Goal: Task Accomplishment & Management: Manage account settings

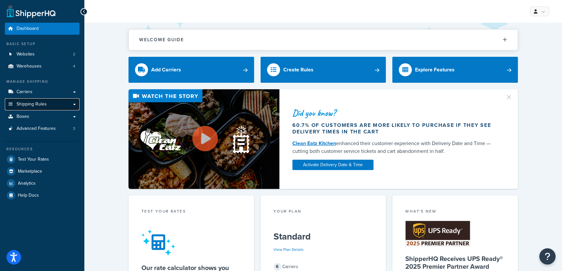
click at [28, 105] on span "Shipping Rules" at bounding box center [32, 105] width 30 height 6
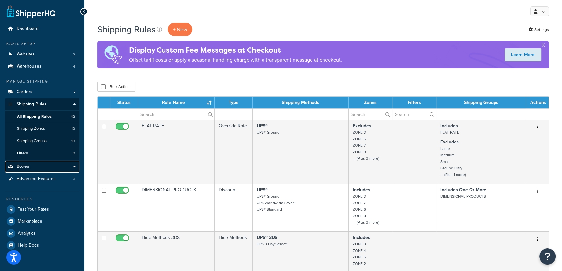
click at [26, 165] on span "Boxes" at bounding box center [23, 167] width 13 height 6
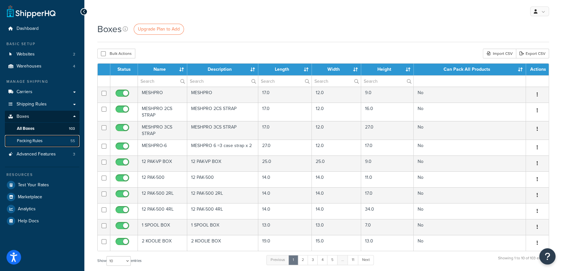
click at [27, 141] on span "Packing Rules" at bounding box center [30, 141] width 26 height 6
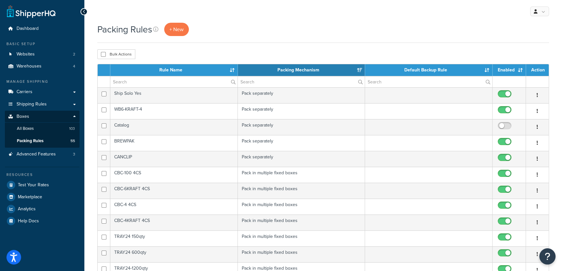
click at [233, 69] on th "Rule Name" at bounding box center [173, 70] width 127 height 12
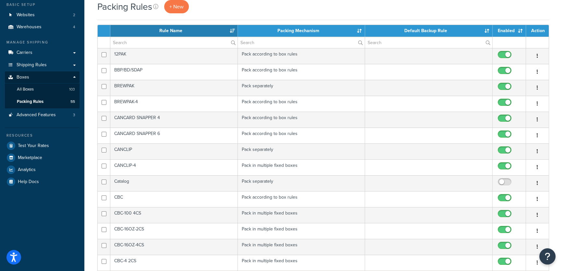
scroll to position [147, 0]
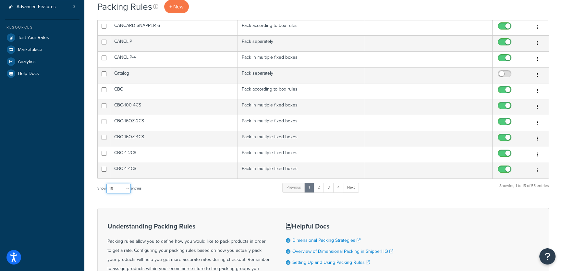
click at [127, 187] on select "10 15 25 50 100" at bounding box center [118, 189] width 24 height 10
select select "100"
click at [107, 193] on select "10 15 25 50 100" at bounding box center [118, 189] width 24 height 10
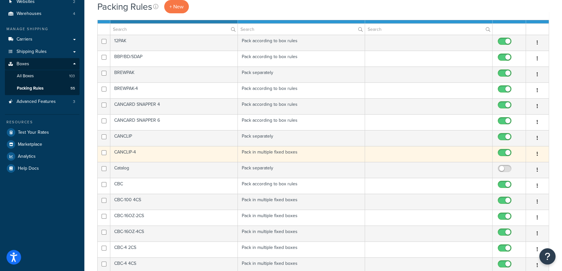
scroll to position [29, 0]
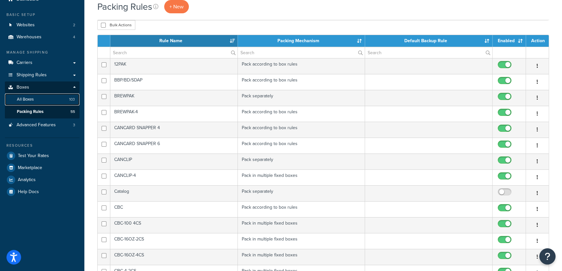
click at [29, 98] on span "All Boxes" at bounding box center [25, 100] width 17 height 6
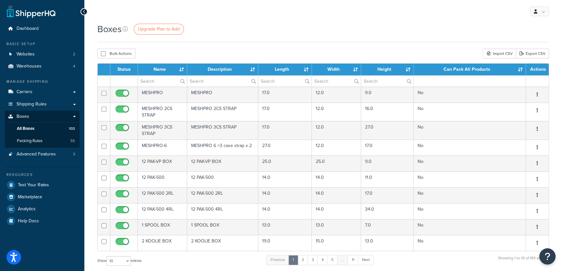
click at [183, 72] on th "Name" at bounding box center [162, 70] width 49 height 12
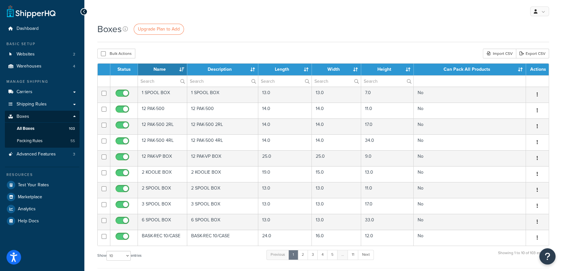
click at [183, 71] on th "Name" at bounding box center [162, 70] width 49 height 12
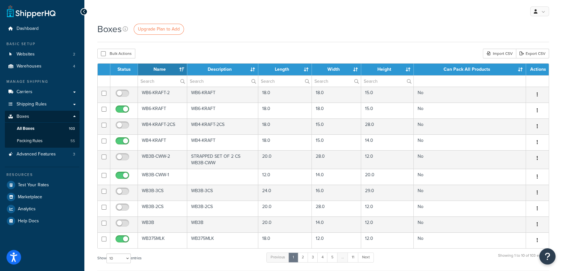
click at [182, 68] on th "Name" at bounding box center [162, 70] width 49 height 12
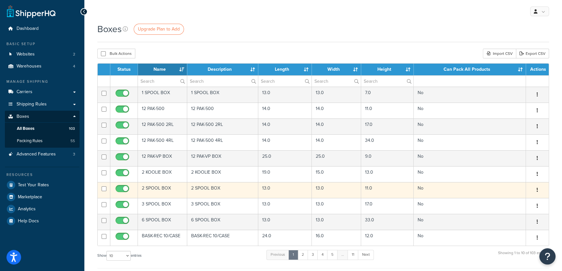
scroll to position [118, 0]
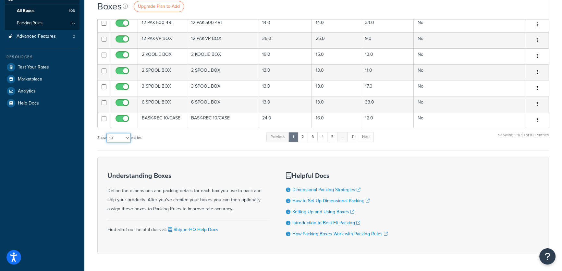
drag, startPoint x: 128, startPoint y: 137, endPoint x: 128, endPoint y: 141, distance: 4.2
click at [128, 137] on select "10 15 25 50 100 1000" at bounding box center [118, 138] width 24 height 10
select select "1000"
click at [107, 133] on select "10 15 25 50 100 1000" at bounding box center [118, 138] width 24 height 10
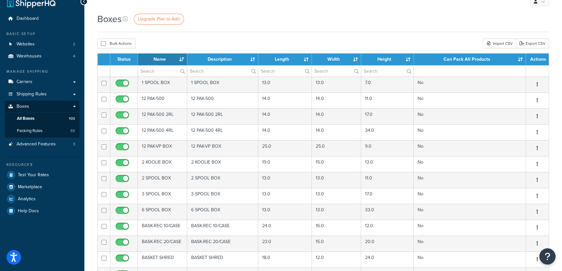
scroll to position [0, 0]
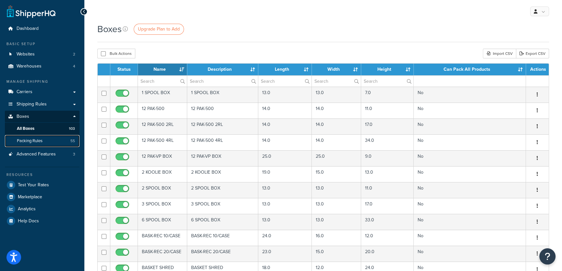
click at [30, 139] on span "Packing Rules" at bounding box center [30, 141] width 26 height 6
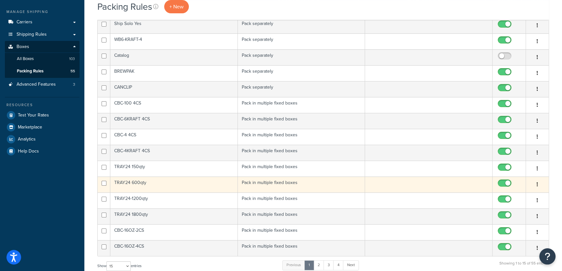
scroll to position [88, 0]
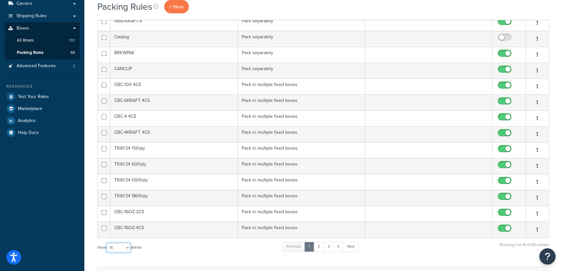
click at [128, 246] on select "10 15 25 50 100" at bounding box center [118, 248] width 24 height 10
select select "100"
click at [107, 252] on select "10 15 25 50 100" at bounding box center [118, 248] width 24 height 10
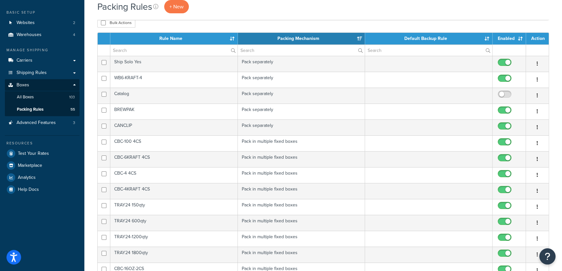
scroll to position [29, 0]
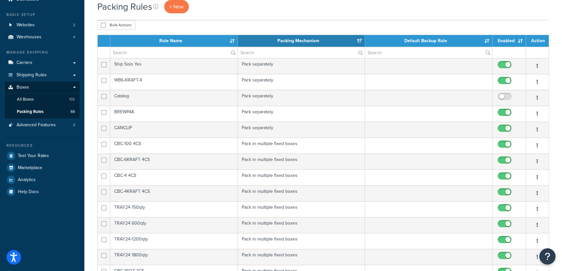
click at [232, 41] on th "Rule Name" at bounding box center [173, 41] width 127 height 12
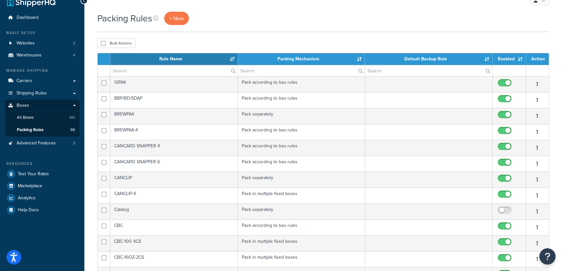
scroll to position [0, 0]
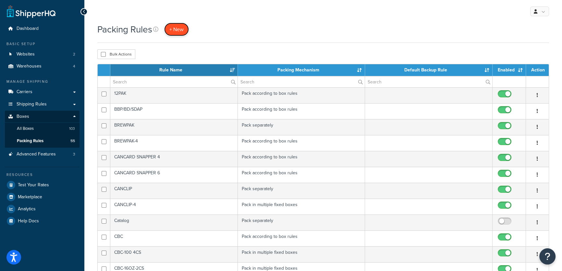
click at [177, 31] on span "+ New" at bounding box center [176, 29] width 14 height 7
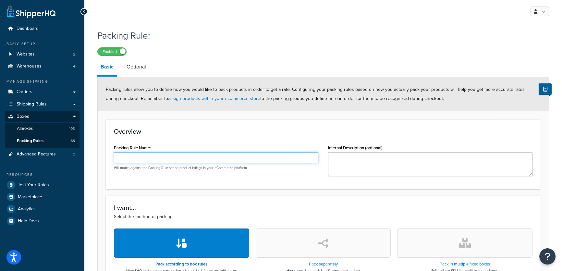
click at [138, 159] on input "Packing Rule Name" at bounding box center [216, 157] width 204 height 11
type input "G6B-5"
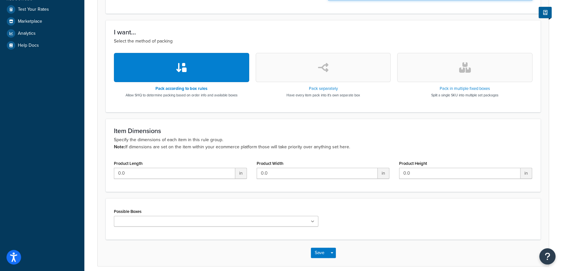
scroll to position [177, 0]
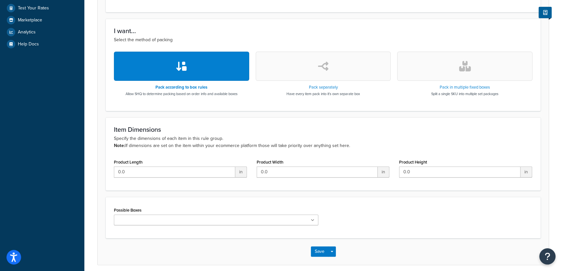
click at [463, 61] on icon "button" at bounding box center [465, 66] width 12 height 10
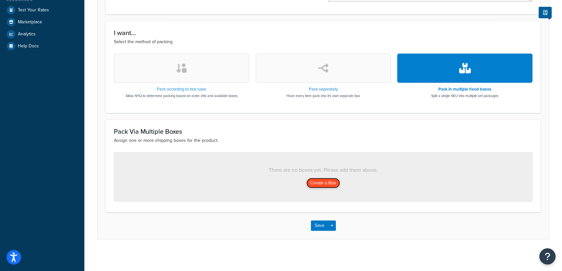
click at [327, 184] on button "Create a Box" at bounding box center [323, 183] width 34 height 10
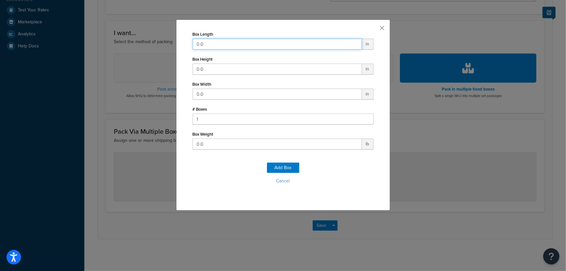
drag, startPoint x: 218, startPoint y: 44, endPoint x: 192, endPoint y: 44, distance: 25.6
click at [193, 44] on input "0.0" at bounding box center [277, 44] width 169 height 11
type input "18"
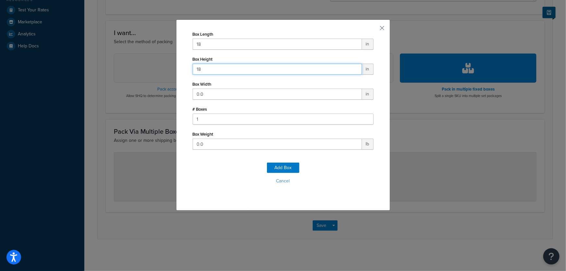
type input "18"
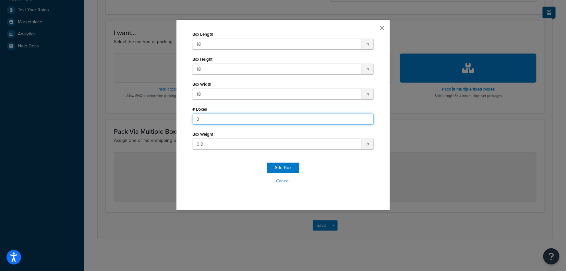
type input "3"
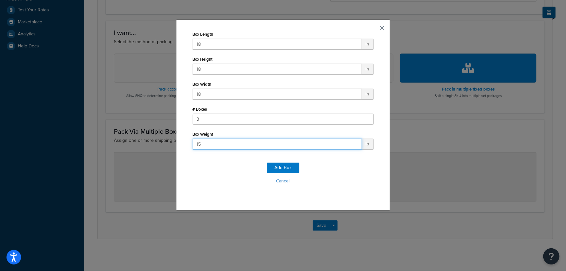
type input "1"
type input "30"
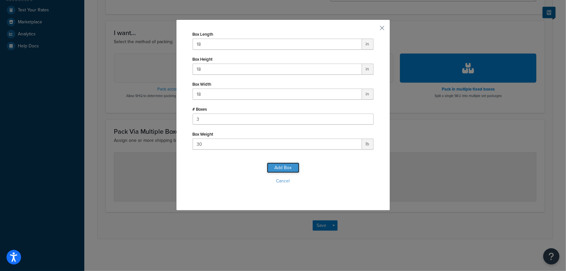
click at [289, 167] on button "Add Box" at bounding box center [283, 167] width 32 height 10
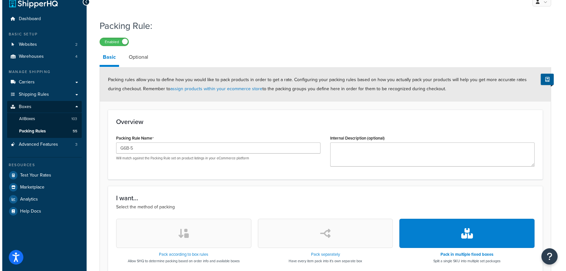
scroll to position [0, 0]
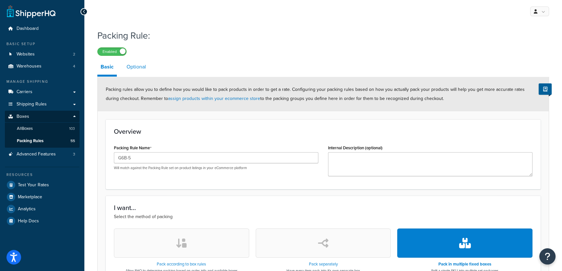
click at [136, 66] on link "Optional" at bounding box center [136, 67] width 26 height 16
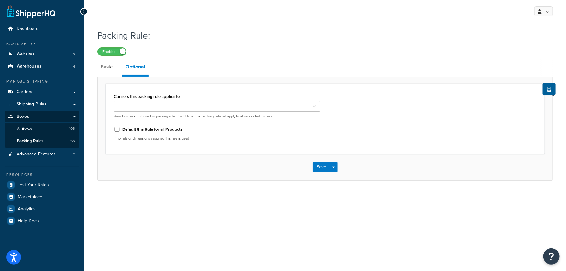
click at [134, 107] on input "Carriers this packing rule applies to" at bounding box center [144, 106] width 57 height 7
click at [347, 142] on div "Carriers this packing rule applies to UPS Ground Freight UPS® UPS LTL Freight® …" at bounding box center [325, 119] width 432 height 55
click at [322, 167] on button "Save" at bounding box center [322, 168] width 18 height 10
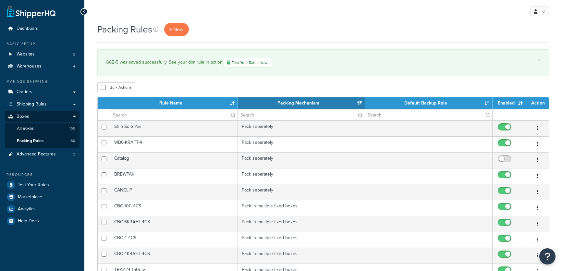
select select "15"
click at [177, 25] on link "+ New" at bounding box center [176, 29] width 25 height 13
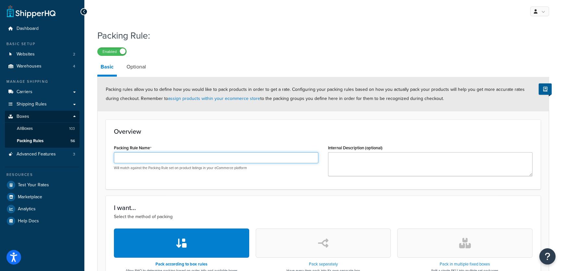
click at [143, 158] on input "Packing Rule Name" at bounding box center [216, 157] width 204 height 11
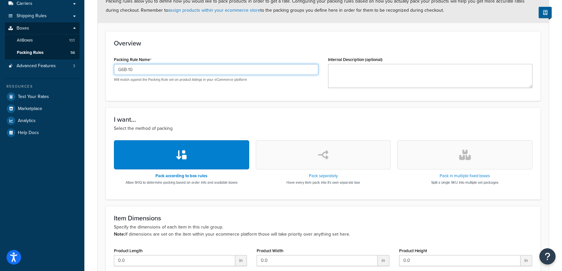
type input "G6B-10"
click at [445, 144] on button "button" at bounding box center [464, 154] width 135 height 29
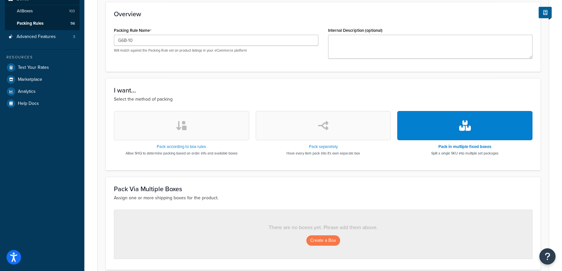
scroll to position [175, 0]
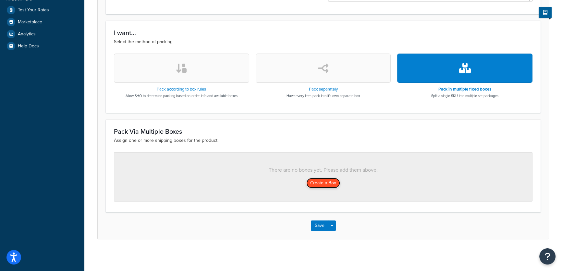
click at [326, 186] on button "Create a Box" at bounding box center [323, 183] width 34 height 10
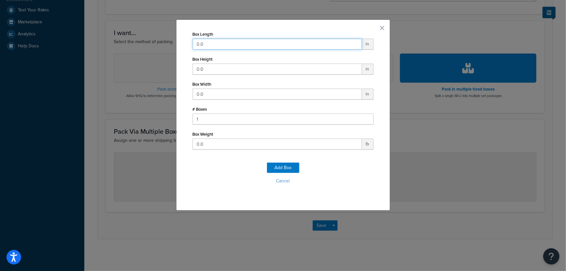
drag, startPoint x: 205, startPoint y: 44, endPoint x: 196, endPoint y: 44, distance: 8.8
click at [196, 44] on input "0.0" at bounding box center [277, 44] width 169 height 11
type input "0"
type input "18"
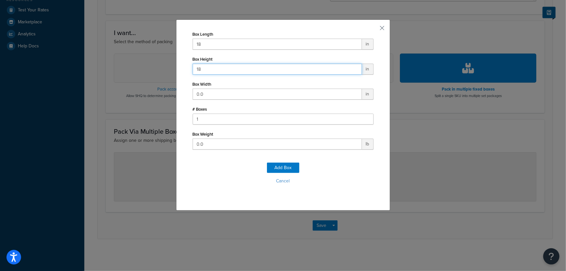
type input "18"
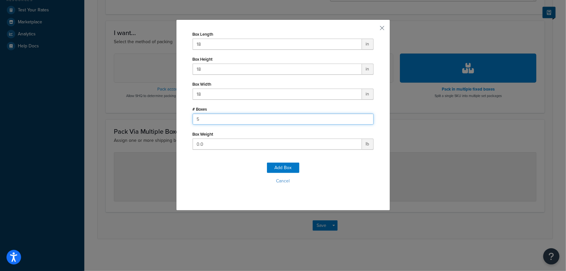
type input "5"
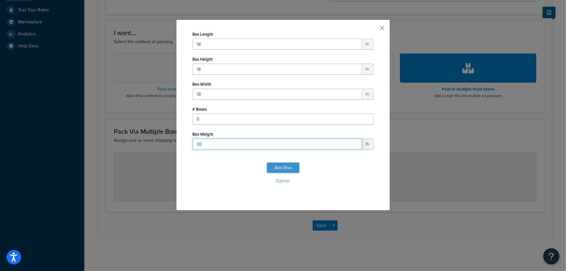
type input "30"
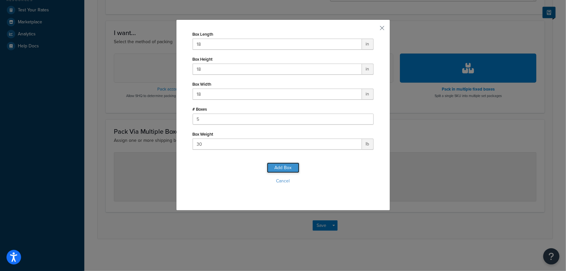
click at [281, 167] on button "Add Box" at bounding box center [283, 167] width 32 height 10
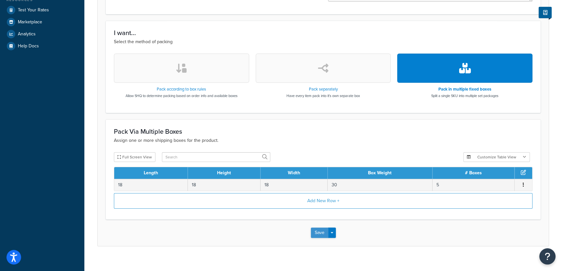
click at [315, 232] on button "Save" at bounding box center [320, 232] width 18 height 10
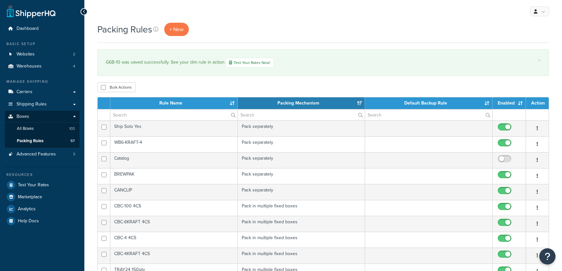
select select "15"
click at [245, 64] on link "Test Your Rates Now!" at bounding box center [249, 63] width 48 height 10
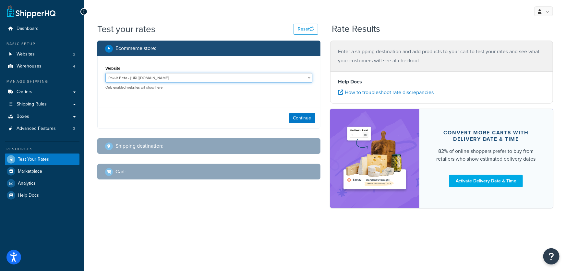
click at [175, 76] on select "Pak-It Beta - [URL][DOMAIN_NAME] Pak-it website - [DOMAIN_NAME]" at bounding box center [208, 78] width 207 height 10
select select "f745d8b610fc13be3cf5a568925aaed9"
click at [105, 73] on select "Pak-It Beta - https://pakitproducts.ezsolutionweb.com Pak-it website - www.paki…" at bounding box center [208, 78] width 207 height 10
click at [296, 117] on button "Continue" at bounding box center [302, 118] width 26 height 10
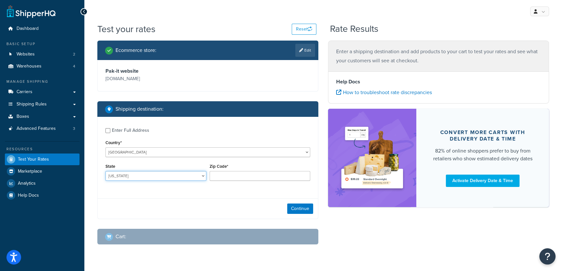
click at [136, 176] on select "Alabama Alaska American Samoa Arizona Arkansas Armed Forces Americas Armed Forc…" at bounding box center [155, 176] width 101 height 10
select select "GA"
click at [105, 171] on select "Alabama Alaska American Samoa Arizona Arkansas Armed Forces Americas Armed Forc…" at bounding box center [155, 176] width 101 height 10
click at [222, 175] on input "Zip Code*" at bounding box center [260, 176] width 101 height 10
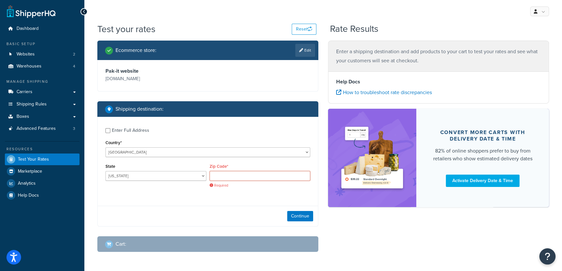
click at [224, 178] on input "Zip Code*" at bounding box center [260, 176] width 101 height 10
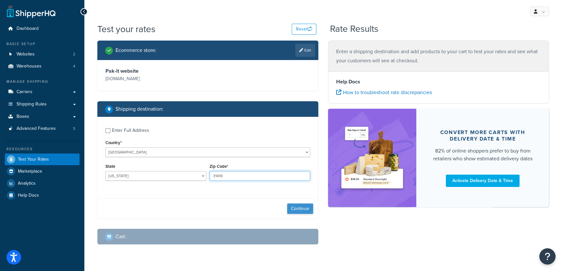
type input "31410"
click at [291, 210] on button "Continue" at bounding box center [300, 208] width 26 height 10
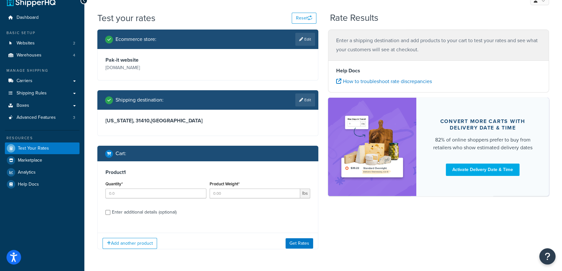
scroll to position [24, 0]
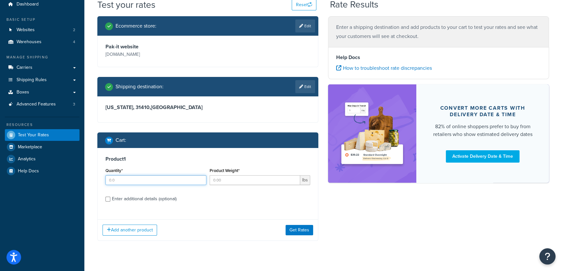
click at [126, 180] on input "Quantity*" at bounding box center [155, 180] width 101 height 10
type input "10"
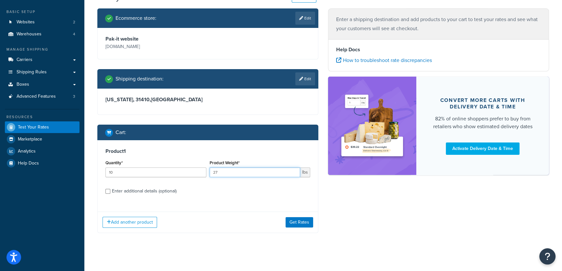
scroll to position [36, 0]
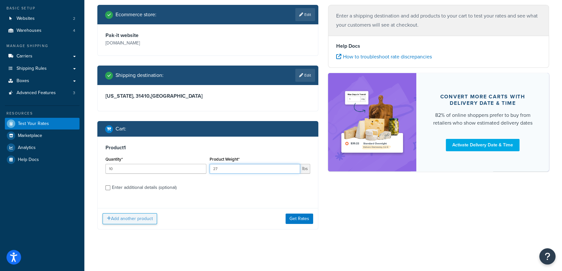
type input "27"
click at [139, 220] on button "Add another product" at bounding box center [129, 218] width 54 height 11
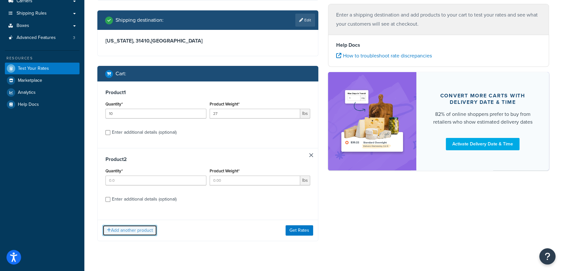
scroll to position [93, 0]
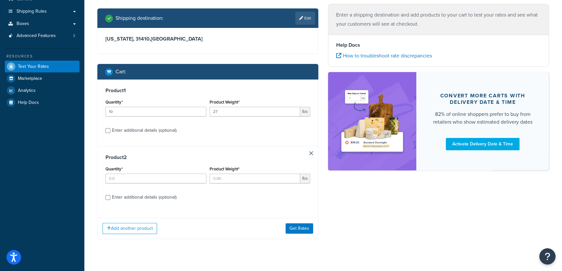
click at [313, 153] on div "Product 2 Quantity* Product Weight* lbs Enter additional details (optional)" at bounding box center [208, 179] width 220 height 67
click at [311, 151] on link at bounding box center [311, 153] width 4 height 4
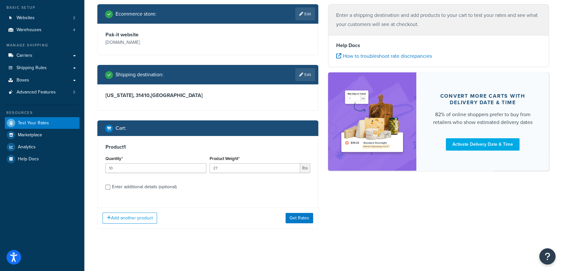
scroll to position [36, 0]
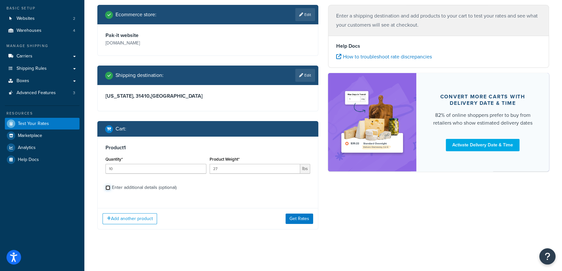
click at [107, 187] on input "Enter additional details (optional)" at bounding box center [107, 187] width 5 height 5
checkbox input "true"
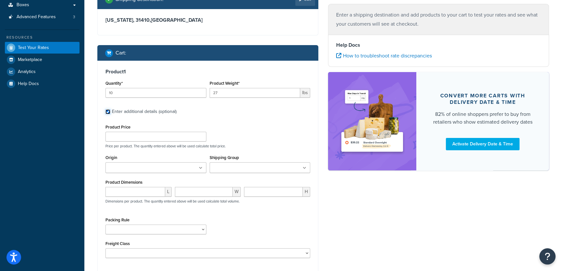
scroll to position [124, 0]
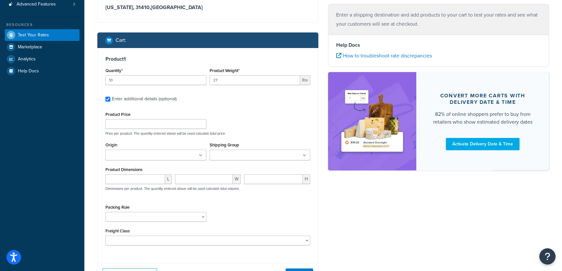
click at [201, 154] on icon at bounding box center [201, 155] width 4 height 4
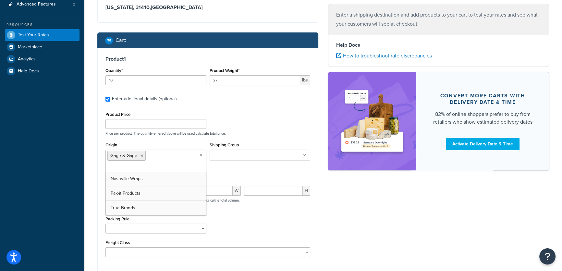
click at [305, 155] on icon at bounding box center [305, 155] width 4 height 4
click at [151, 192] on input "number" at bounding box center [135, 191] width 60 height 10
type input "18"
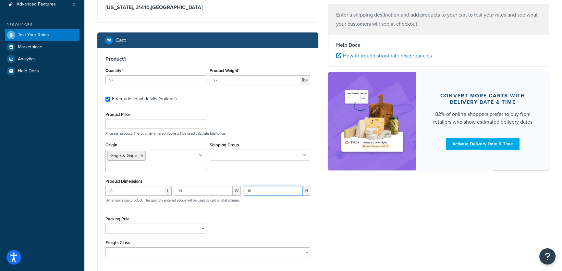
type input "18"
click at [138, 230] on select "12PAK BBP/BD/SDAP BREWPAK BREWPAK-4 CANCARD SNAPPER 4 CANCARD SNAPPER 6 CANCLIP…" at bounding box center [155, 228] width 101 height 10
select select "87669"
click at [105, 223] on select "12PAK BBP/BD/SDAP BREWPAK BREWPAK-4 CANCARD SNAPPER 4 CANCARD SNAPPER 6 CANCLIP…" at bounding box center [155, 228] width 101 height 10
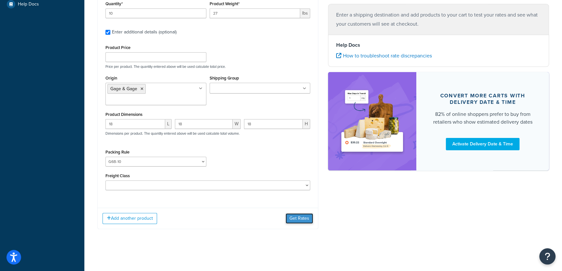
click at [292, 215] on button "Get Rates" at bounding box center [299, 218] width 28 height 10
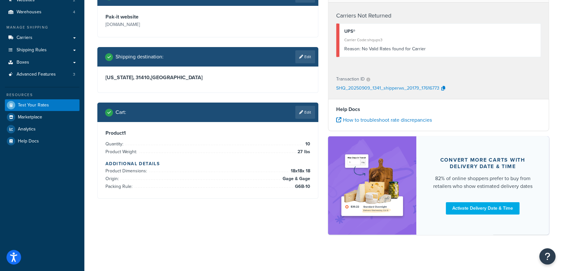
scroll to position [56, 0]
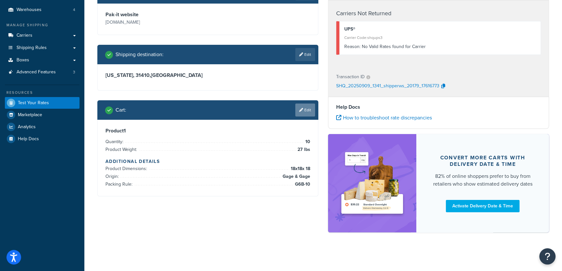
click at [302, 109] on icon at bounding box center [301, 110] width 4 height 4
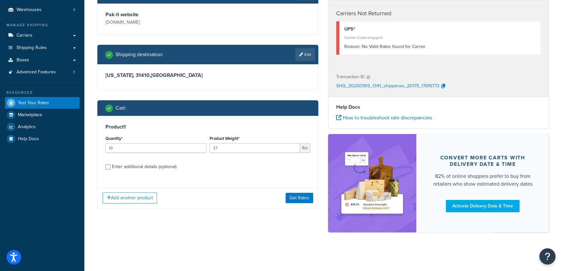
drag, startPoint x: 152, startPoint y: 165, endPoint x: 209, endPoint y: 175, distance: 57.8
click at [152, 165] on div "Enter additional details (optional)" at bounding box center [144, 166] width 65 height 9
click at [110, 165] on input "Enter additional details (optional)" at bounding box center [107, 166] width 5 height 5
checkbox input "true"
select select "87669"
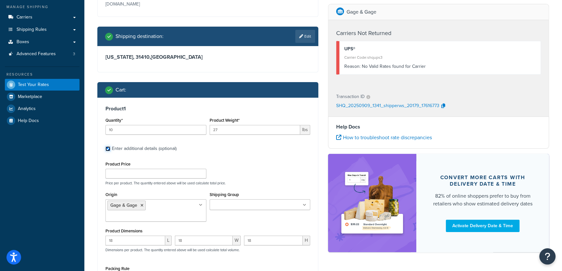
scroll to position [115, 0]
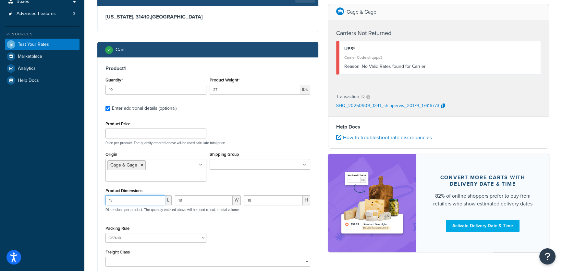
drag, startPoint x: 116, startPoint y: 201, endPoint x: 102, endPoint y: 200, distance: 14.3
click at [102, 200] on div "Product 1 Quantity* 10 Product Weight* 27 lbs Enter additional details (optiona…" at bounding box center [208, 168] width 220 height 222
click at [199, 163] on icon at bounding box center [200, 165] width 3 height 4
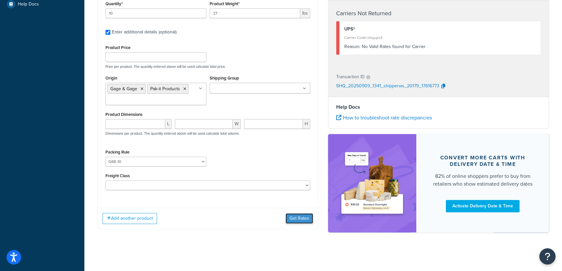
click at [299, 219] on button "Get Rates" at bounding box center [299, 218] width 28 height 10
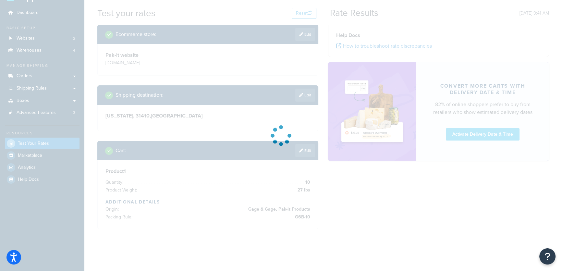
scroll to position [36, 0]
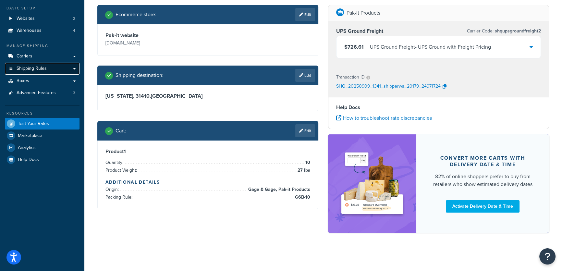
click at [30, 68] on span "Shipping Rules" at bounding box center [32, 69] width 30 height 6
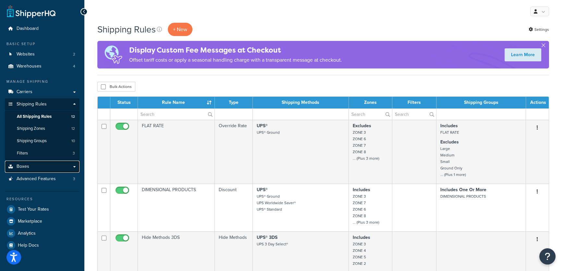
click at [21, 164] on span "Boxes" at bounding box center [23, 167] width 13 height 6
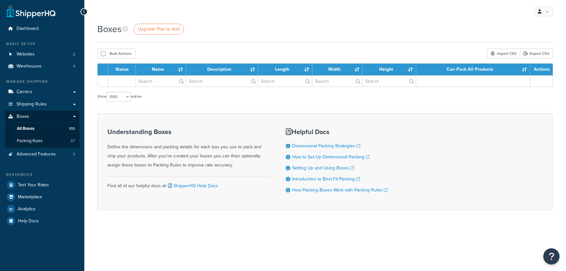
select select "1000"
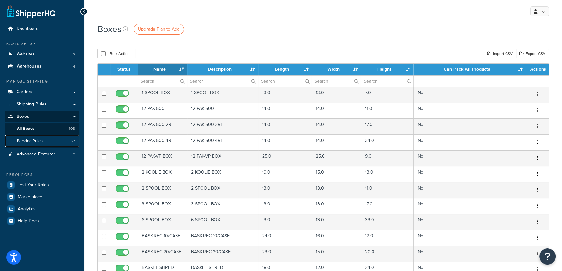
click at [31, 141] on span "Packing Rules" at bounding box center [30, 141] width 26 height 6
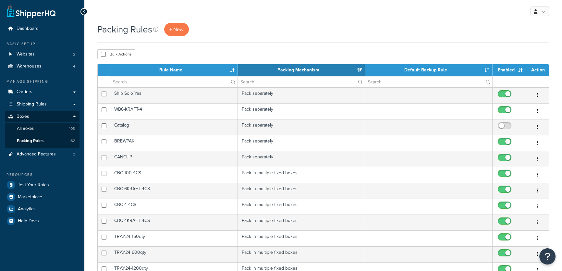
click at [233, 70] on th "Rule Name" at bounding box center [173, 70] width 127 height 12
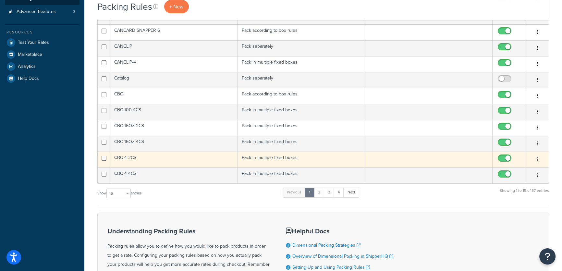
scroll to position [147, 0]
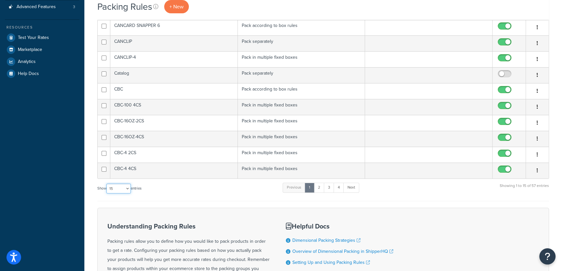
click at [128, 188] on select "10 15 25 50 100" at bounding box center [118, 189] width 24 height 10
select select "100"
click at [107, 193] on select "10 15 25 50 100" at bounding box center [118, 189] width 24 height 10
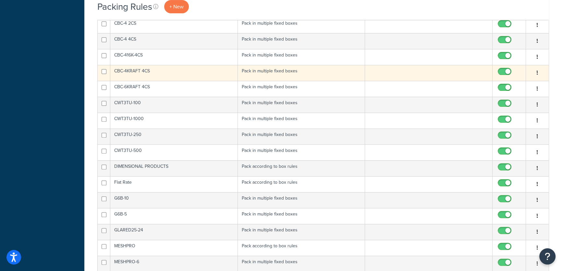
scroll to position [295, 0]
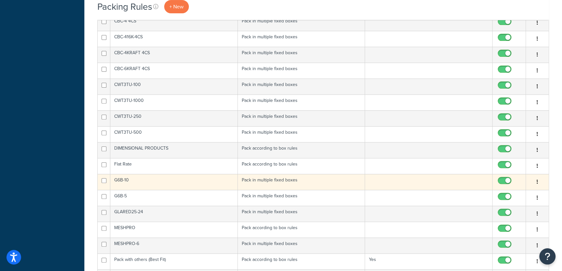
click at [149, 180] on td "G6B-10" at bounding box center [173, 182] width 127 height 16
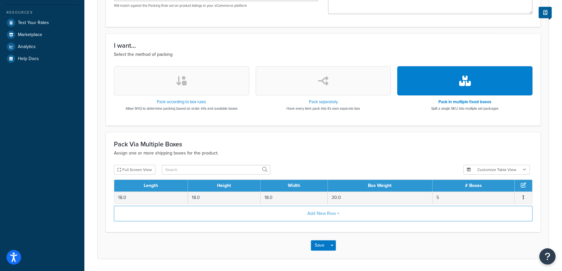
scroll to position [177, 0]
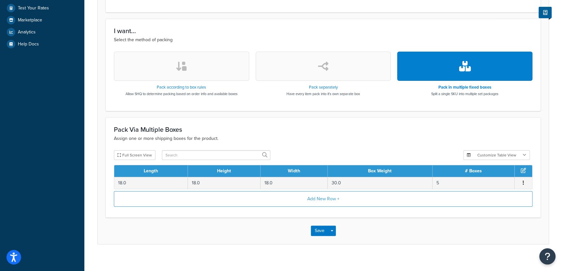
click at [524, 169] on icon at bounding box center [523, 170] width 5 height 5
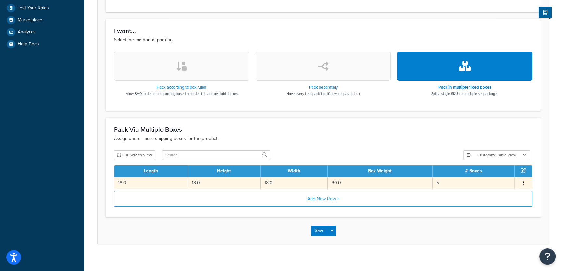
click at [523, 179] on button "button" at bounding box center [523, 182] width 5 height 7
click at [484, 176] on div "Edit" at bounding box center [490, 175] width 46 height 13
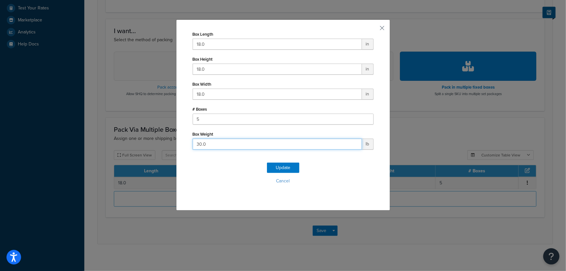
drag, startPoint x: 214, startPoint y: 142, endPoint x: 196, endPoint y: 142, distance: 17.8
click at [197, 142] on input "30.0" at bounding box center [277, 143] width 169 height 11
type input "3"
type input "15"
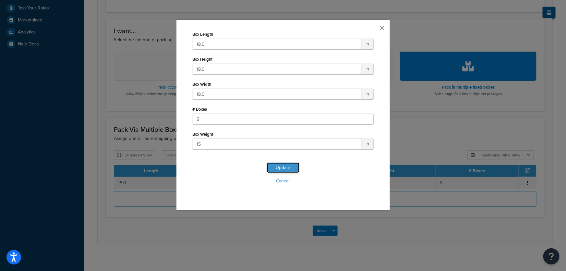
click at [284, 170] on button "Update" at bounding box center [283, 167] width 32 height 10
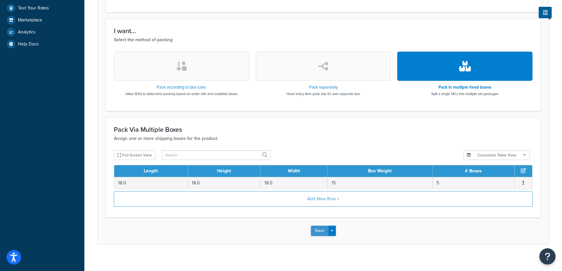
click at [318, 230] on button "Save" at bounding box center [320, 230] width 18 height 10
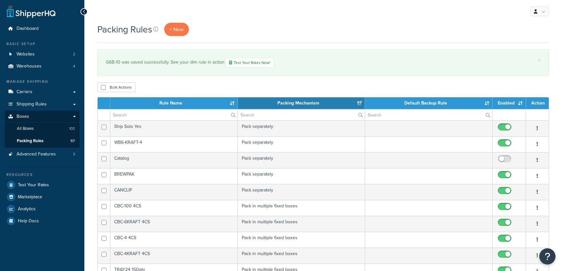
select select "15"
click at [245, 66] on link "Test Your Rates Now!" at bounding box center [249, 63] width 48 height 10
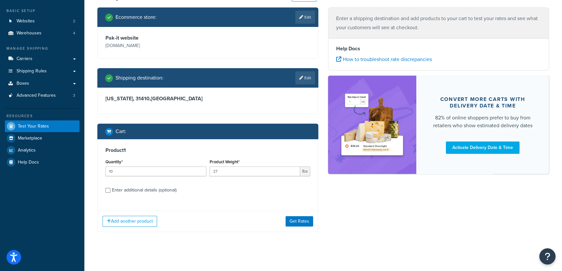
scroll to position [36, 0]
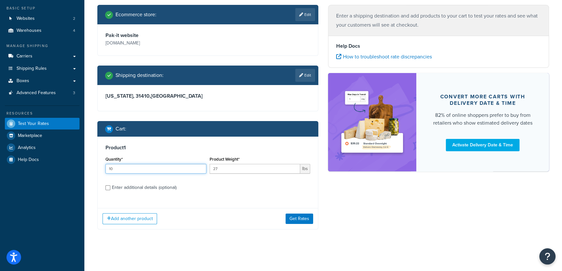
drag, startPoint x: 122, startPoint y: 169, endPoint x: 104, endPoint y: 168, distance: 18.2
click at [104, 168] on div "Quantity* 10" at bounding box center [156, 167] width 104 height 24
type input "5"
drag, startPoint x: 230, startPoint y: 169, endPoint x: 208, endPoint y: 169, distance: 22.1
click at [208, 169] on div "Product Weight* 27 lbs" at bounding box center [260, 167] width 104 height 24
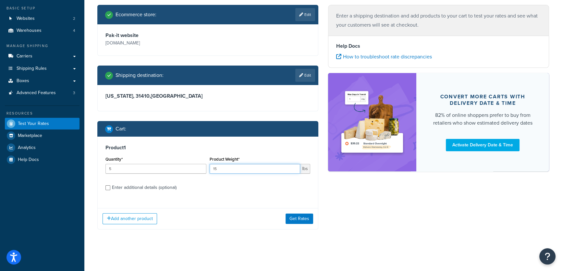
type input "15"
click at [162, 186] on div "Enter additional details (optional)" at bounding box center [144, 187] width 65 height 9
click at [110, 186] on input "Enter additional details (optional)" at bounding box center [107, 187] width 5 height 5
checkbox input "true"
select select "87669"
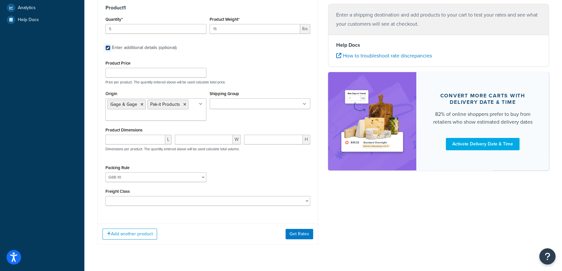
scroll to position [162, 0]
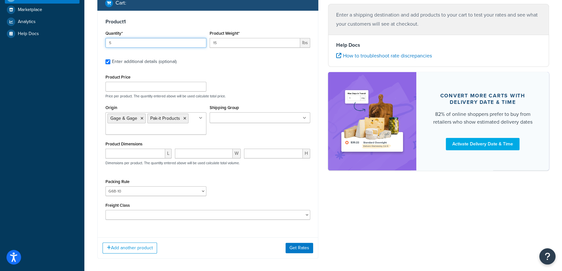
drag, startPoint x: 104, startPoint y: 40, endPoint x: 93, endPoint y: 40, distance: 10.4
click at [93, 40] on div "Ecommerce store : Edit Pak-it website [DOMAIN_NAME] Shipping destination : Edit…" at bounding box center [207, 73] width 231 height 389
type input "1"
click at [300, 246] on button "Get Rates" at bounding box center [299, 248] width 28 height 10
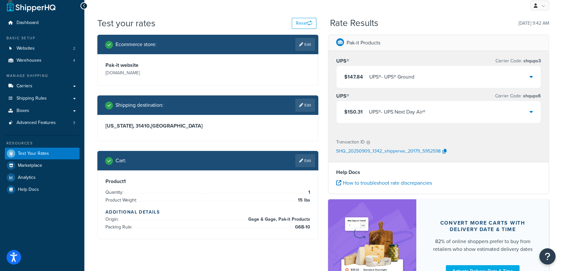
scroll to position [0, 0]
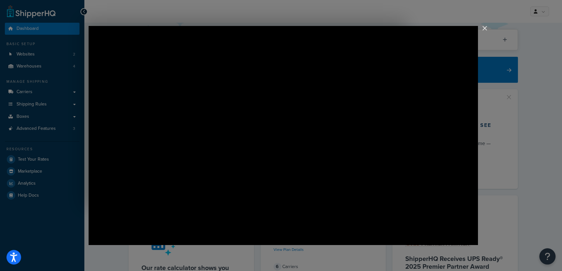
click at [484, 29] on img "Close" at bounding box center [481, 31] width 11 height 11
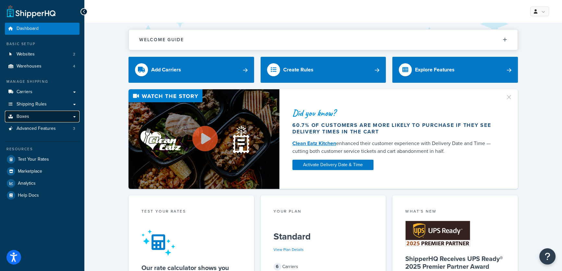
click at [23, 116] on span "Boxes" at bounding box center [23, 117] width 13 height 6
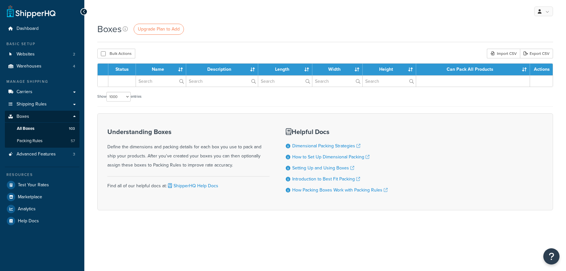
select select "1000"
click at [28, 139] on span "Packing Rules" at bounding box center [30, 141] width 26 height 6
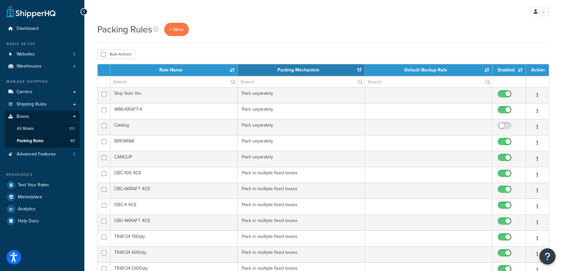
click at [234, 71] on th "Rule Name" at bounding box center [173, 70] width 127 height 12
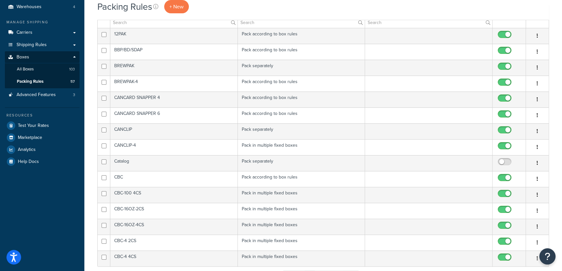
scroll to position [147, 0]
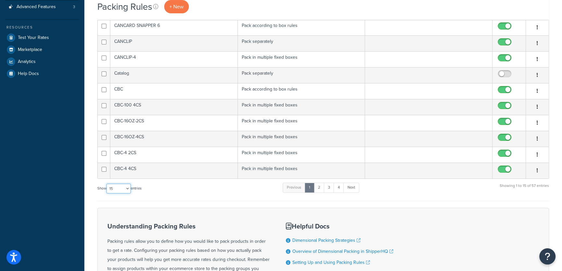
click at [120, 187] on select "10 15 25 50 100" at bounding box center [118, 189] width 24 height 10
select select "100"
click at [107, 193] on select "10 15 25 50 100" at bounding box center [118, 189] width 24 height 10
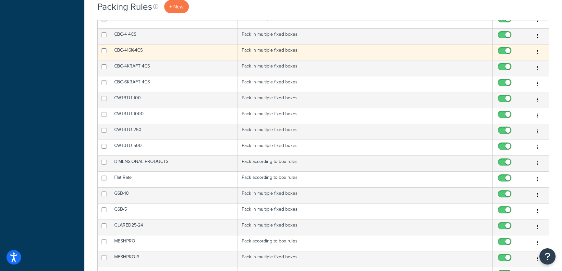
scroll to position [295, 0]
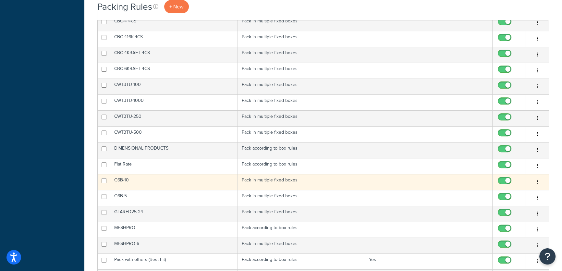
click at [136, 181] on td "G6B-10" at bounding box center [173, 182] width 127 height 16
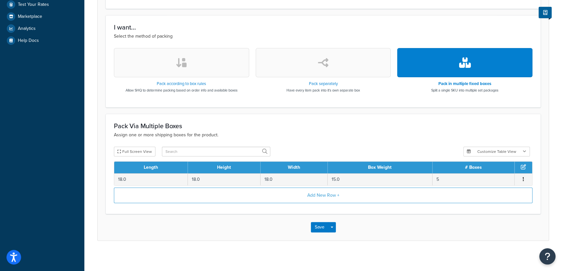
scroll to position [182, 0]
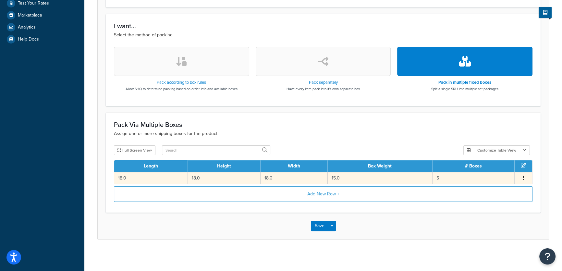
click at [524, 176] on button "button" at bounding box center [523, 177] width 5 height 7
click at [483, 172] on div "Edit" at bounding box center [490, 170] width 46 height 13
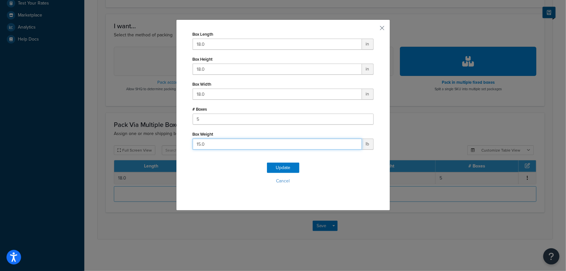
drag, startPoint x: 207, startPoint y: 144, endPoint x: 191, endPoint y: 142, distance: 15.3
click at [193, 142] on input "15.0" at bounding box center [277, 143] width 169 height 11
type input "10"
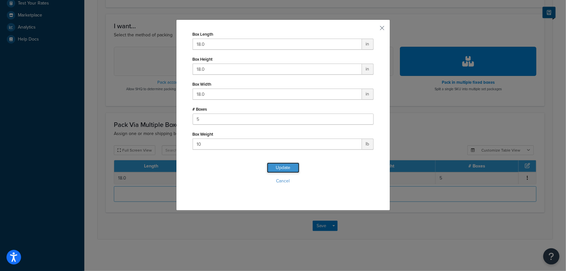
click at [274, 166] on button "Update" at bounding box center [283, 167] width 32 height 10
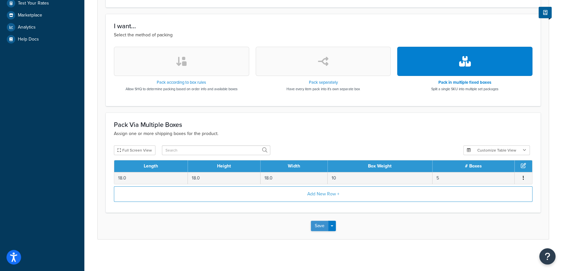
click at [315, 226] on button "Save" at bounding box center [320, 226] width 18 height 10
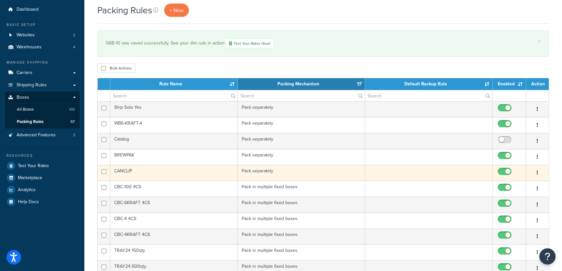
scroll to position [29, 0]
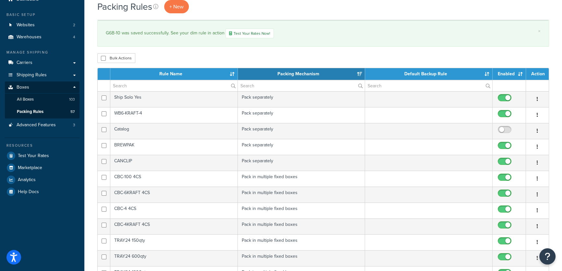
click at [232, 73] on th "Rule Name" at bounding box center [173, 74] width 127 height 12
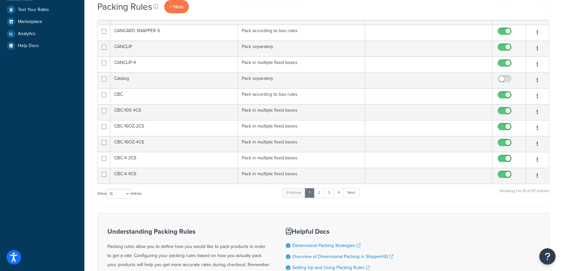
scroll to position [177, 0]
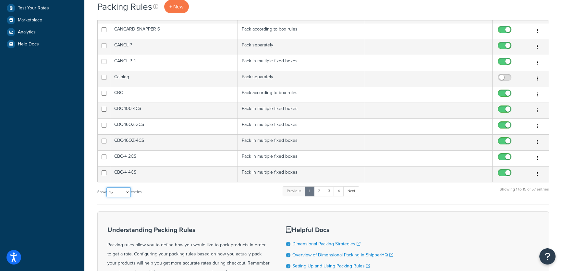
click at [130, 189] on select "10 15 25 50 100" at bounding box center [118, 192] width 24 height 10
select select "100"
click at [107, 197] on select "10 15 25 50 100" at bounding box center [118, 192] width 24 height 10
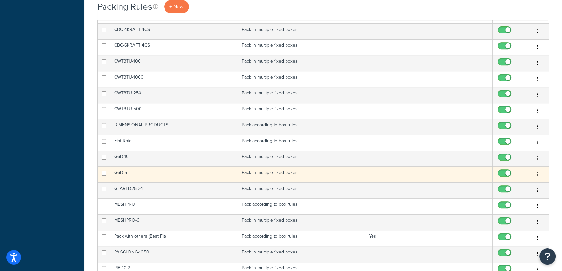
scroll to position [353, 0]
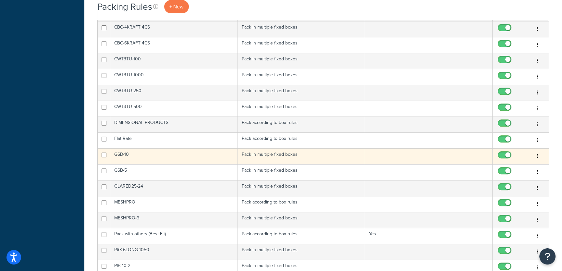
click at [170, 152] on td "G6B-10" at bounding box center [173, 156] width 127 height 16
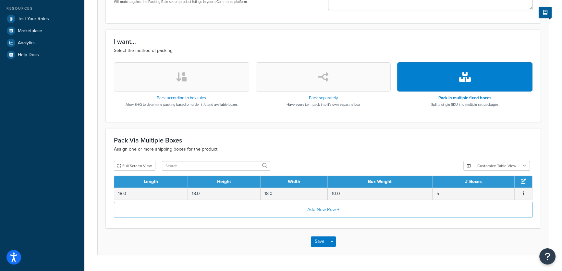
scroll to position [177, 0]
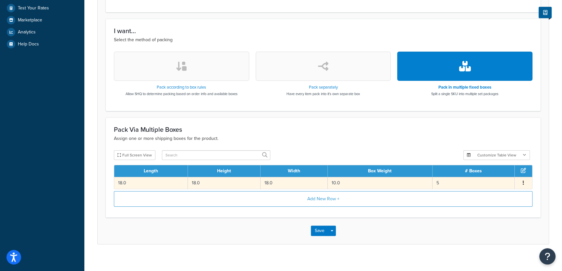
click at [524, 182] on button "button" at bounding box center [523, 182] width 5 height 7
click at [487, 173] on div "Edit" at bounding box center [490, 175] width 46 height 13
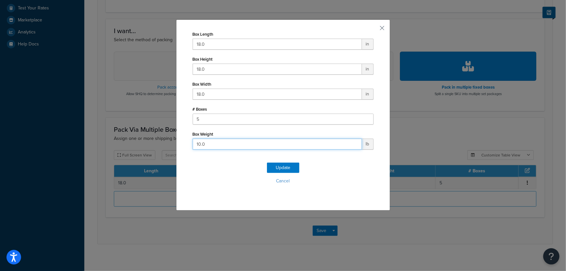
drag, startPoint x: 203, startPoint y: 145, endPoint x: 192, endPoint y: 143, distance: 10.8
click at [193, 143] on input "10.0" at bounding box center [277, 143] width 169 height 11
type input "5"
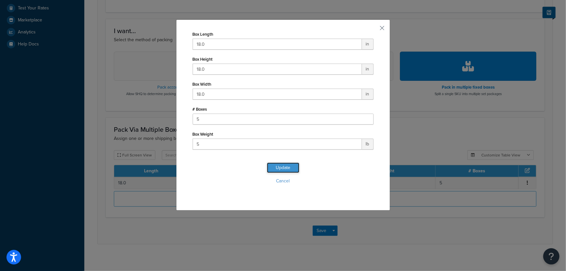
click at [280, 168] on button "Update" at bounding box center [283, 167] width 32 height 10
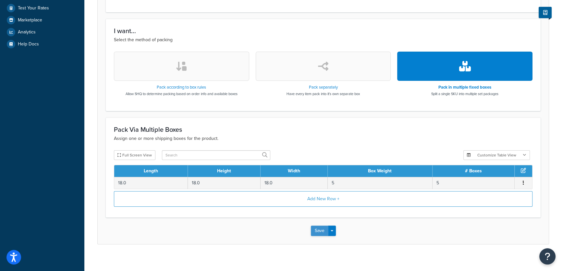
click at [317, 229] on button "Save" at bounding box center [320, 230] width 18 height 10
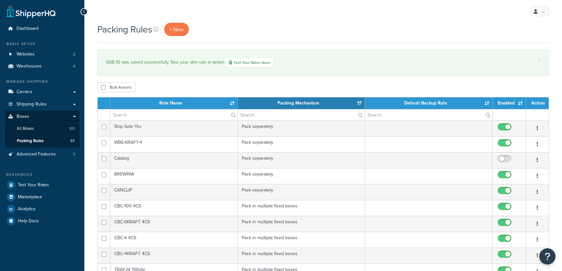
select select "15"
